Goal: Task Accomplishment & Management: Use online tool/utility

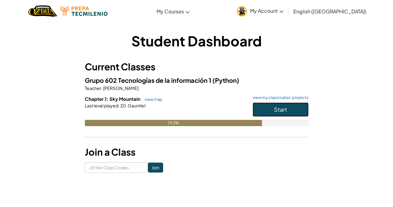
click at [268, 108] on button "Start" at bounding box center [281, 109] width 56 height 14
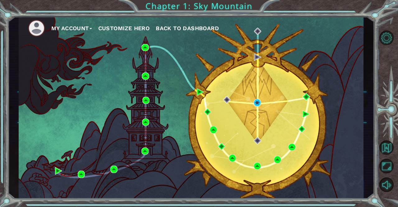
click at [309, 44] on div "My Account Customize Hero Back to Dashboard" at bounding box center [191, 107] width 345 height 182
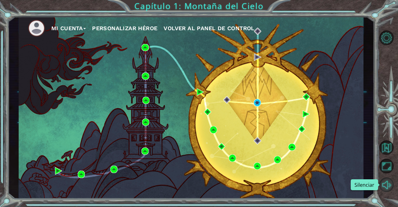
click at [379, 184] on button "Silenciar" at bounding box center [386, 184] width 15 height 15
